Goal: Information Seeking & Learning: Learn about a topic

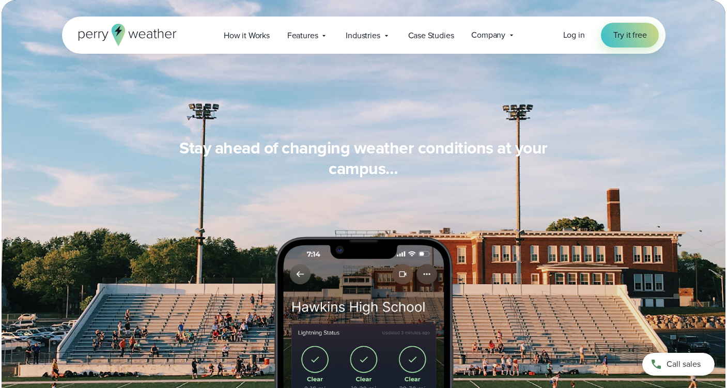
scroll to position [900, 0]
click at [313, 33] on span "Features" at bounding box center [302, 35] width 31 height 12
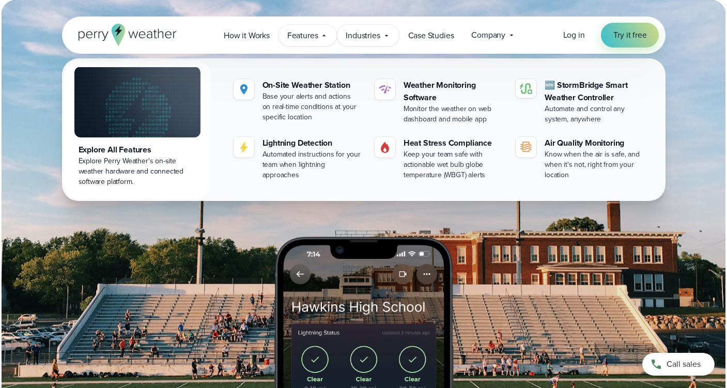
click at [360, 34] on span "Industries" at bounding box center [363, 35] width 34 height 12
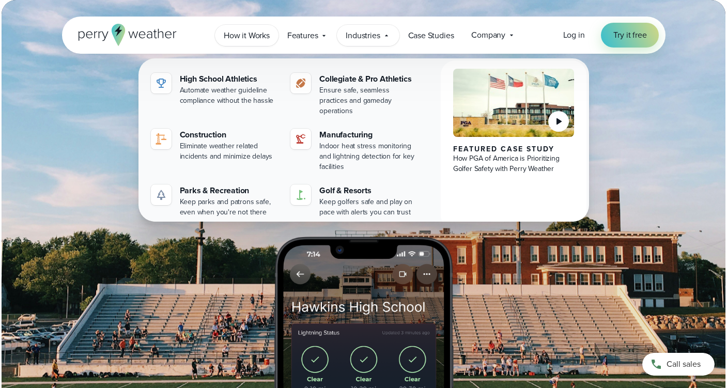
click at [252, 34] on span "How it Works" at bounding box center [247, 35] width 46 height 12
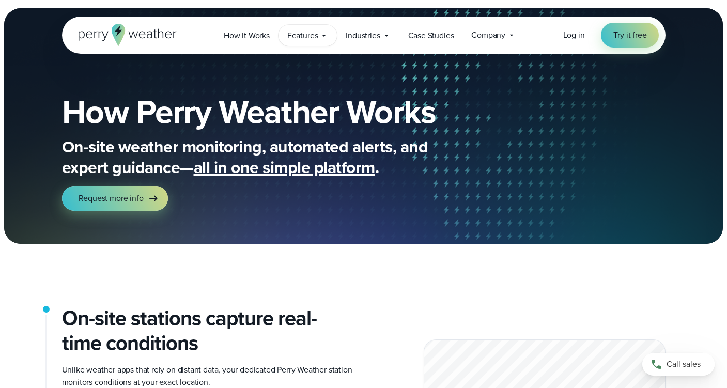
click at [314, 30] on span "Features" at bounding box center [302, 35] width 31 height 12
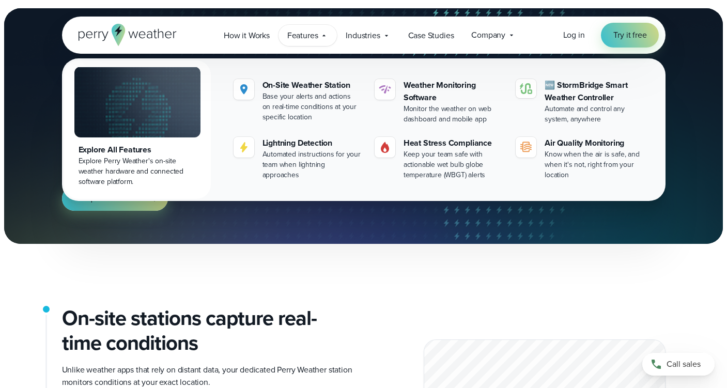
click at [309, 231] on div "How Perry Weather Works On-site weather monitoring, automated alerts, and exper…" at bounding box center [363, 153] width 603 height 182
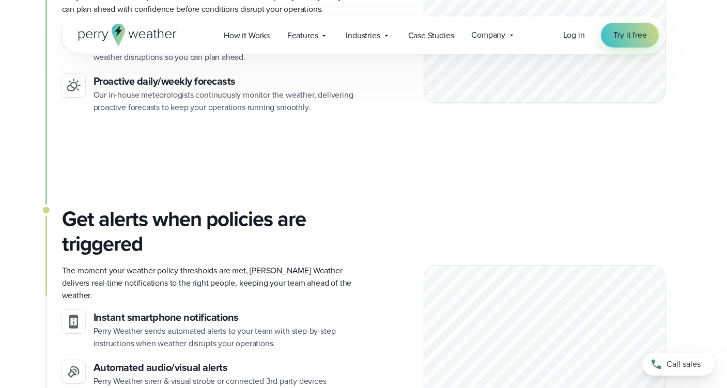
scroll to position [1237, 0]
